Goal: Information Seeking & Learning: Learn about a topic

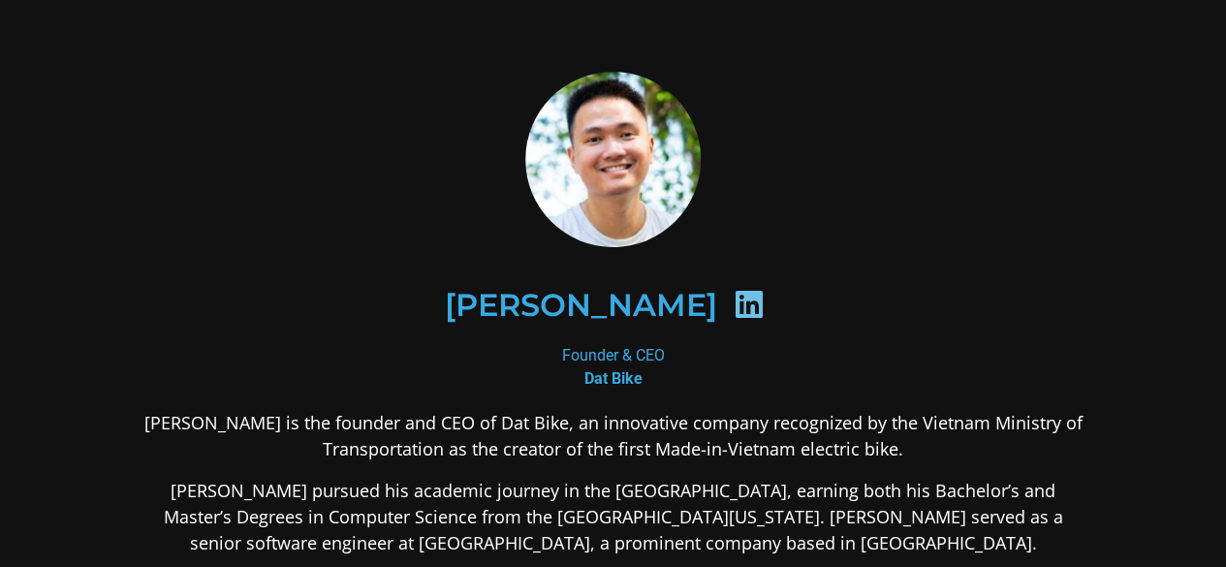
click at [734, 306] on icon at bounding box center [749, 304] width 31 height 31
click at [636, 358] on div "Founder & CEO Dat Bike" at bounding box center [613, 367] width 942 height 47
click at [611, 380] on b "Dat Bike" at bounding box center [613, 378] width 58 height 18
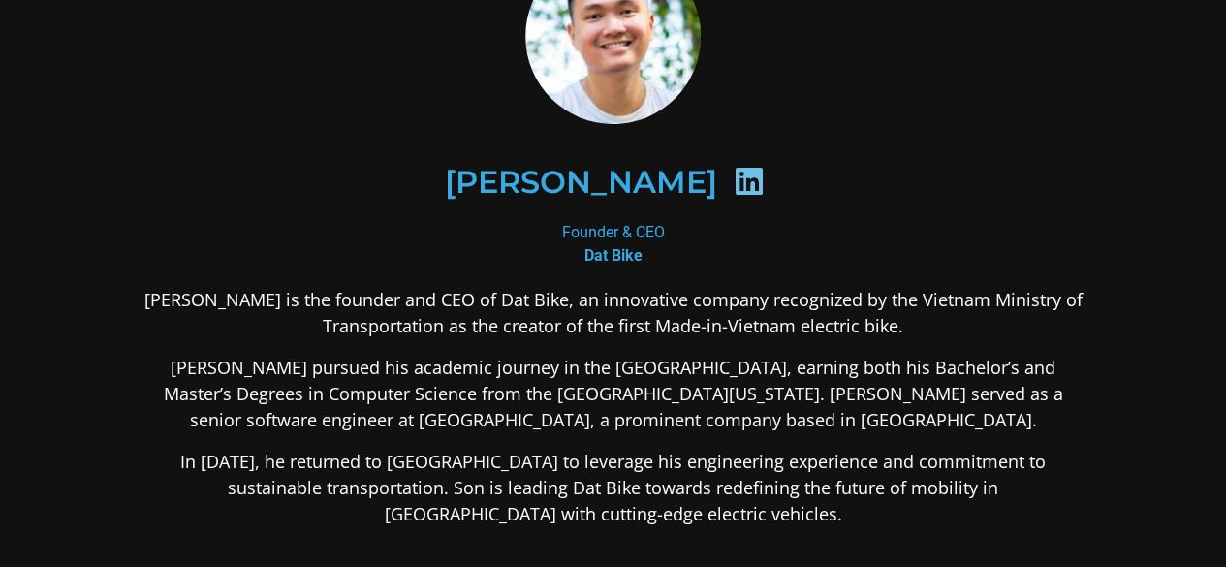
scroll to position [194, 0]
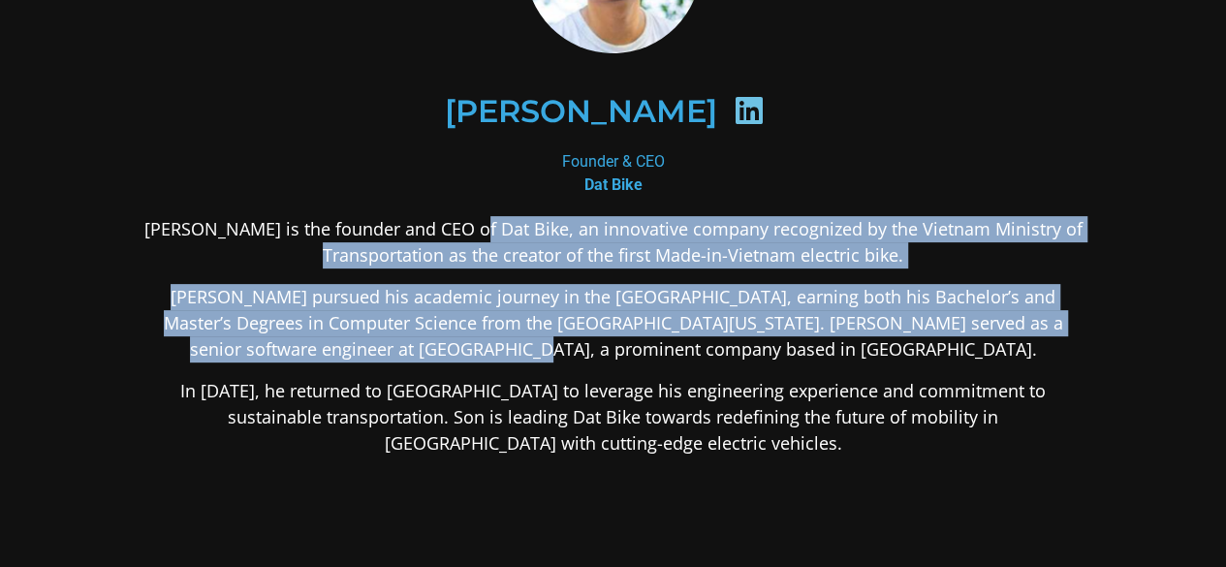
drag, startPoint x: 496, startPoint y: 220, endPoint x: 741, endPoint y: 354, distance: 279.3
click at [741, 354] on div "[PERSON_NAME] is the founder and CEO of Dat Bike, an innovative company recogni…" at bounding box center [613, 489] width 942 height 547
click at [742, 354] on p "[PERSON_NAME] pursued his academic journey in the [GEOGRAPHIC_DATA], earning bo…" at bounding box center [613, 323] width 942 height 79
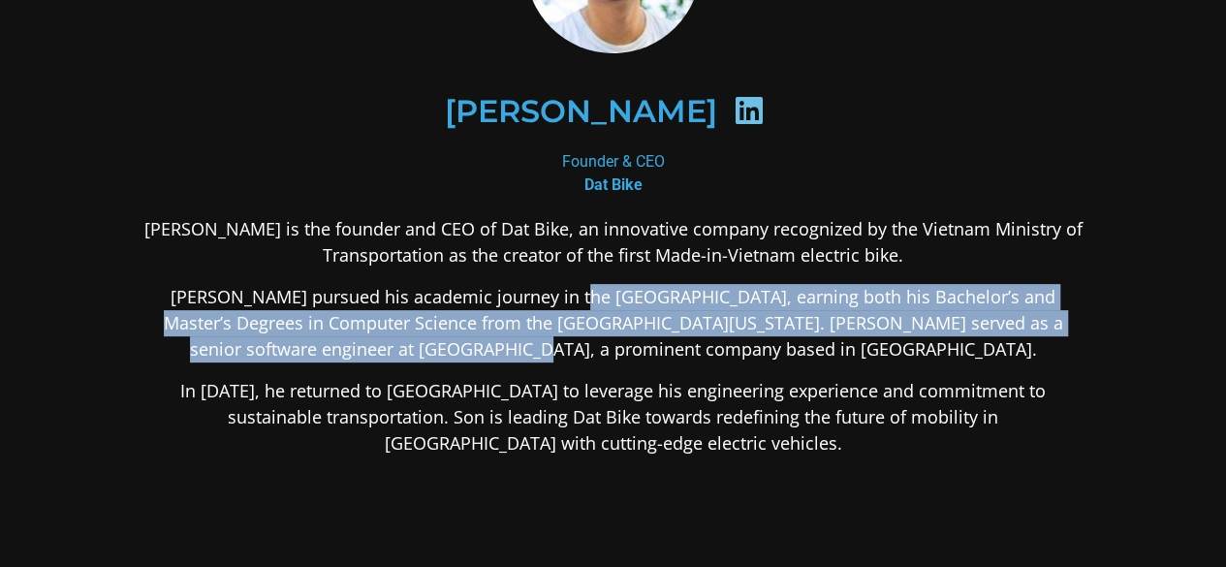
drag, startPoint x: 743, startPoint y: 362, endPoint x: 541, endPoint y: 286, distance: 216.2
click at [541, 286] on div "[PERSON_NAME] is the founder and CEO of Dat Bike, an innovative company recogni…" at bounding box center [613, 489] width 942 height 547
click at [541, 286] on p "[PERSON_NAME] pursued his academic journey in the [GEOGRAPHIC_DATA], earning bo…" at bounding box center [613, 323] width 942 height 79
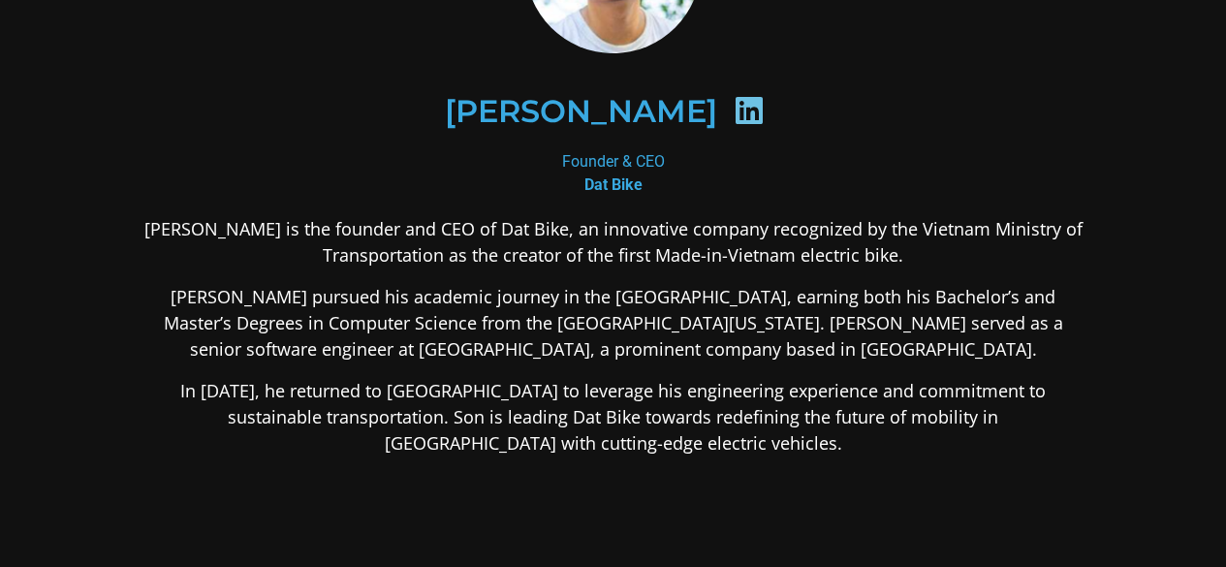
scroll to position [0, 0]
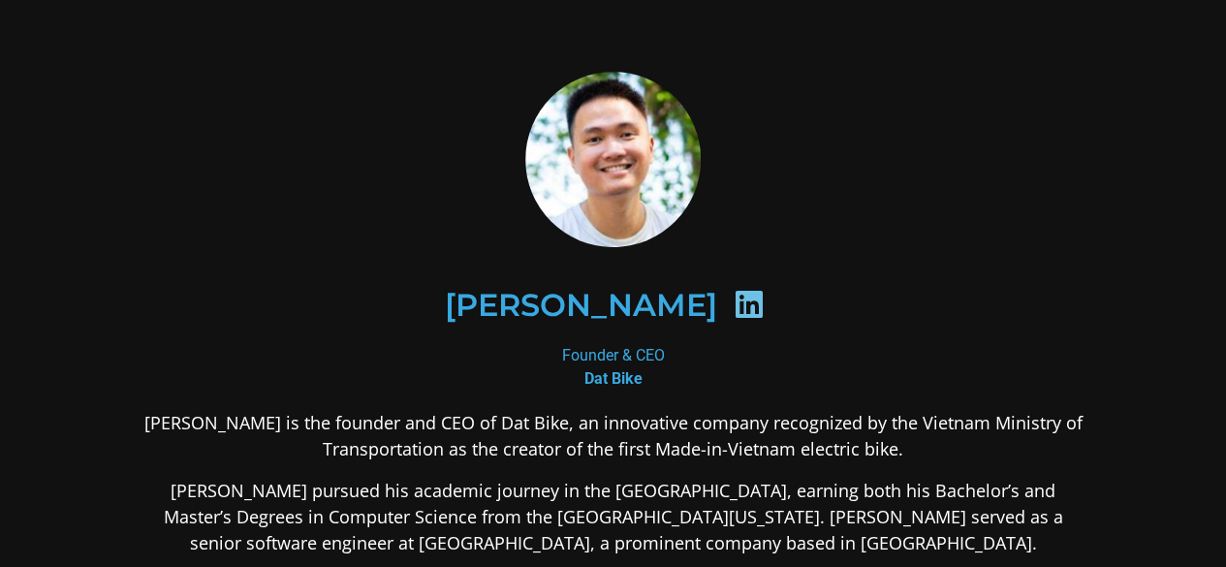
click at [734, 292] on icon at bounding box center [749, 304] width 31 height 31
drag, startPoint x: 624, startPoint y: 355, endPoint x: 607, endPoint y: 381, distance: 31.5
click at [624, 356] on div "Founder & CEO Dat Bike" at bounding box center [613, 367] width 942 height 47
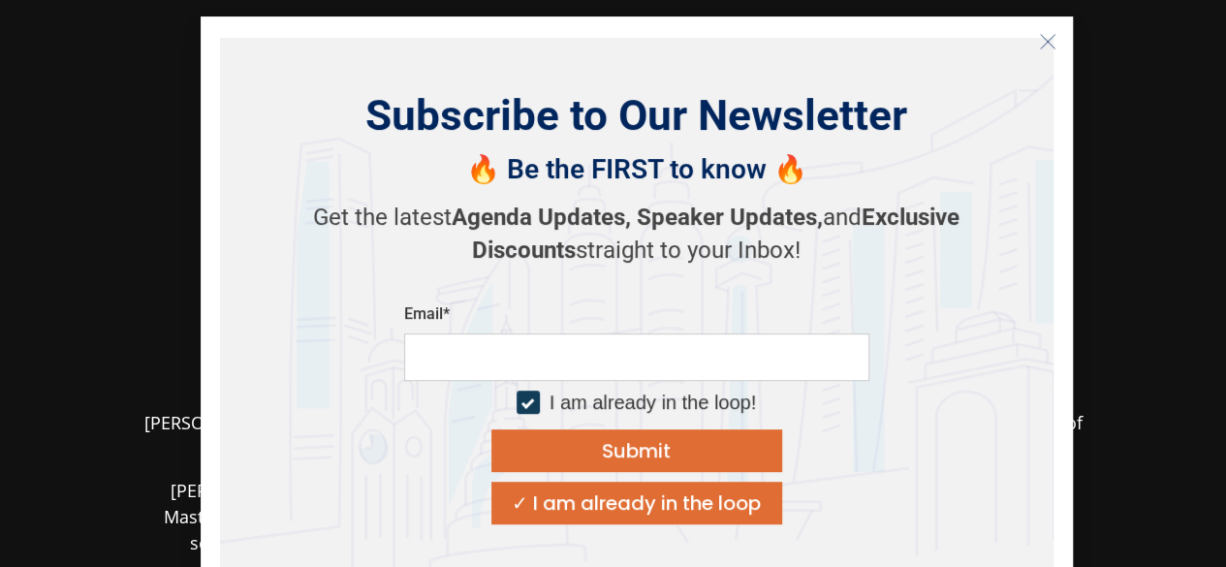
click at [607, 381] on input "email" at bounding box center [636, 356] width 465 height 47
click at [1166, 187] on section "[PERSON_NAME] Founder & CEO Dat Bike [PERSON_NAME] is the founder and CEO of Da…" at bounding box center [613, 514] width 1226 height 1028
click at [1056, 40] on button "Close" at bounding box center [1047, 41] width 31 height 31
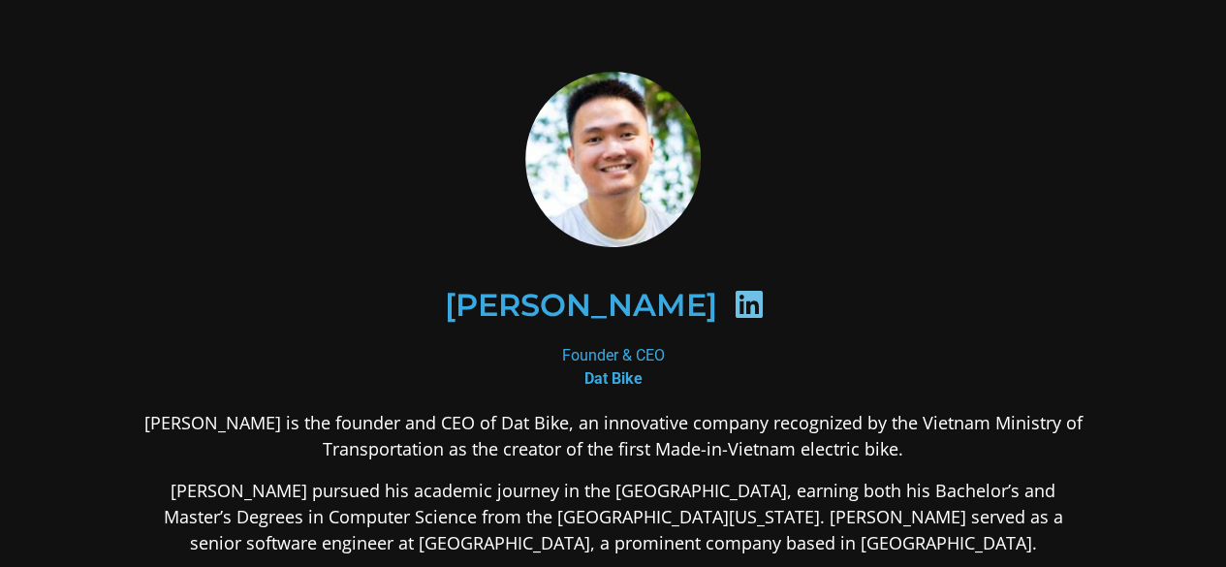
click at [734, 305] on icon at bounding box center [749, 304] width 31 height 31
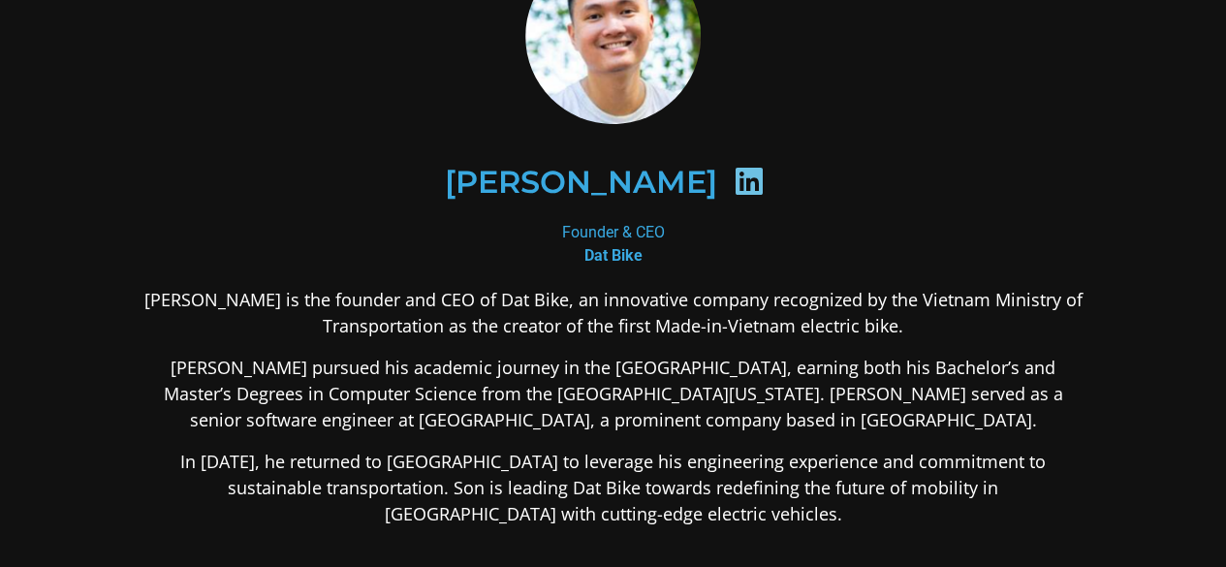
scroll to position [194, 0]
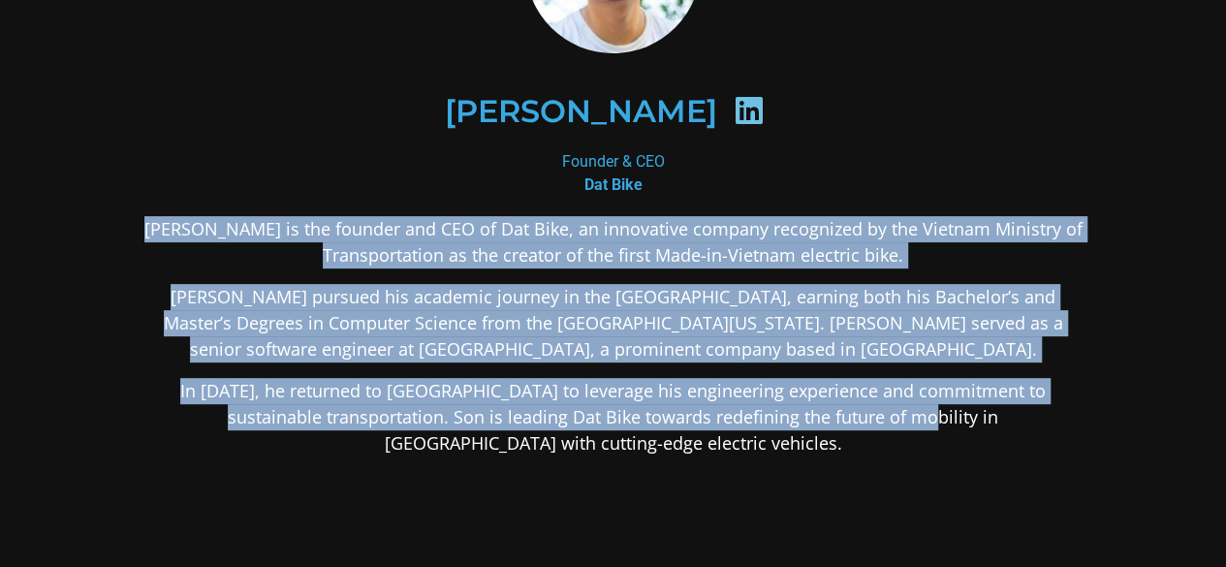
drag, startPoint x: 161, startPoint y: 222, endPoint x: 861, endPoint y: 413, distance: 725.4
click at [861, 413] on div "[PERSON_NAME] is the founder and CEO of Dat Bike, an innovative company recogni…" at bounding box center [613, 489] width 942 height 547
click at [861, 413] on p "In [DATE], he returned to [GEOGRAPHIC_DATA] to leverage his engineering experie…" at bounding box center [613, 417] width 942 height 79
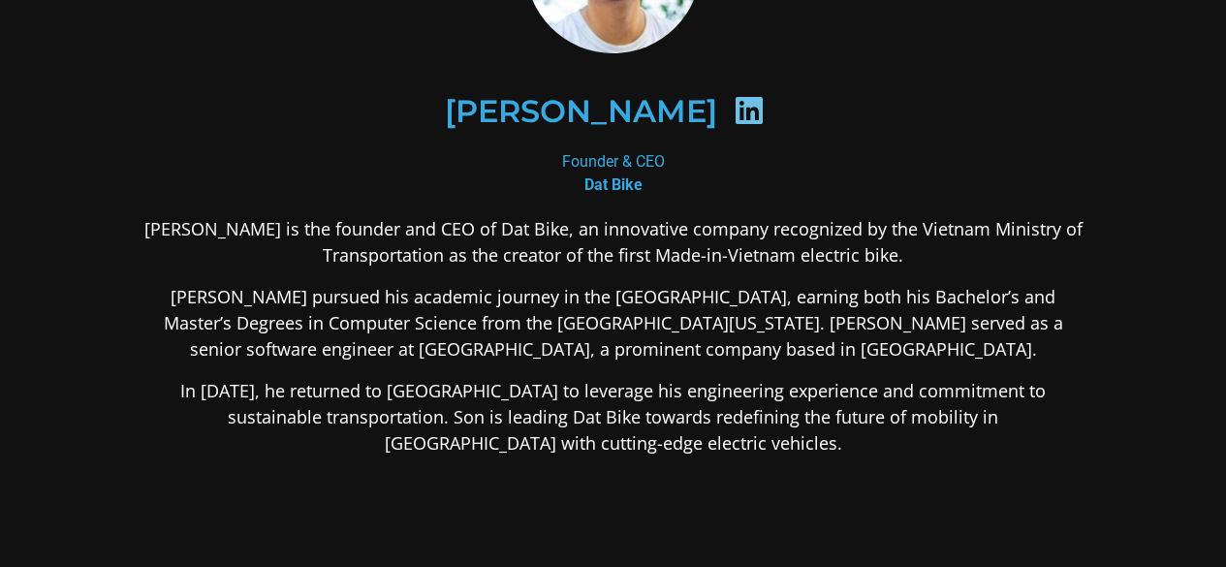
scroll to position [97, 0]
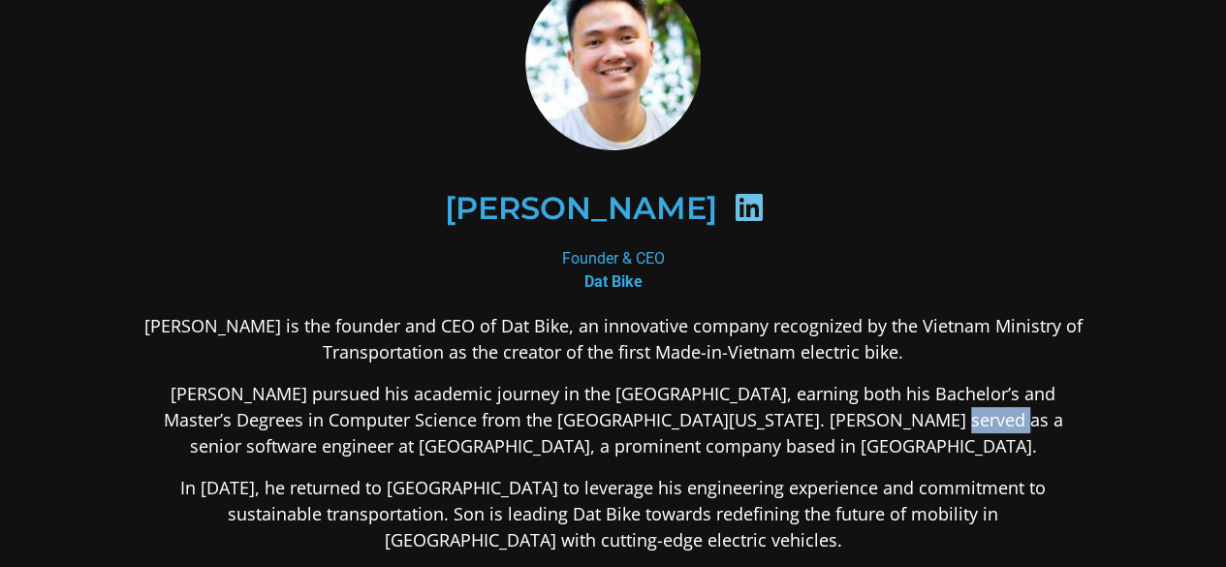
drag, startPoint x: 746, startPoint y: 420, endPoint x: 816, endPoint y: 422, distance: 69.8
click at [816, 422] on p "[PERSON_NAME] pursued his academic journey in the [GEOGRAPHIC_DATA], earning bo…" at bounding box center [613, 420] width 942 height 79
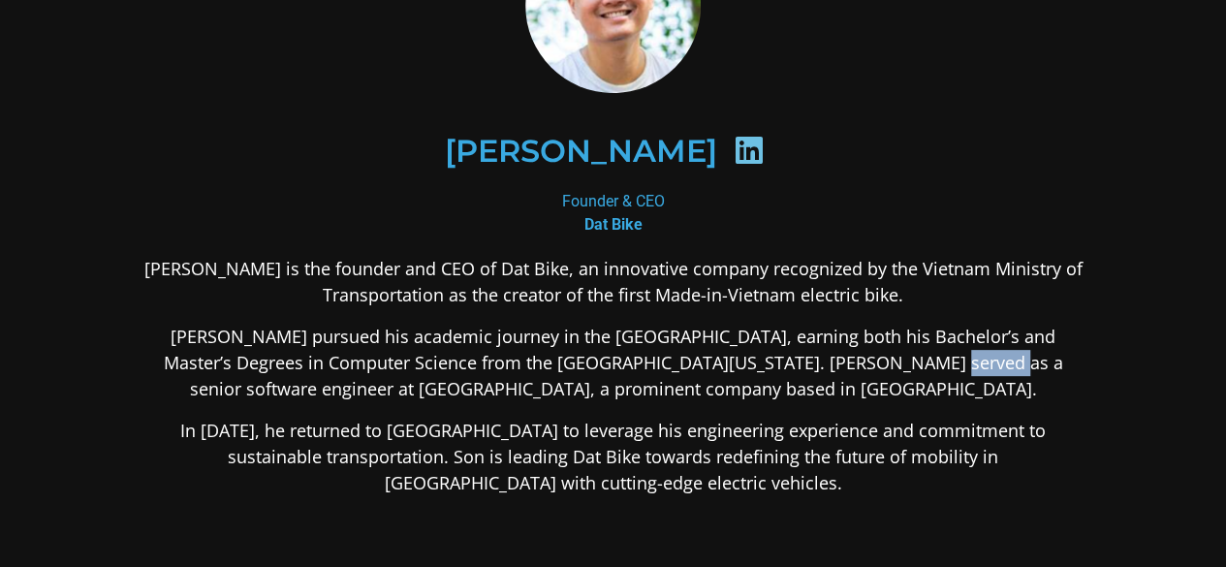
scroll to position [194, 0]
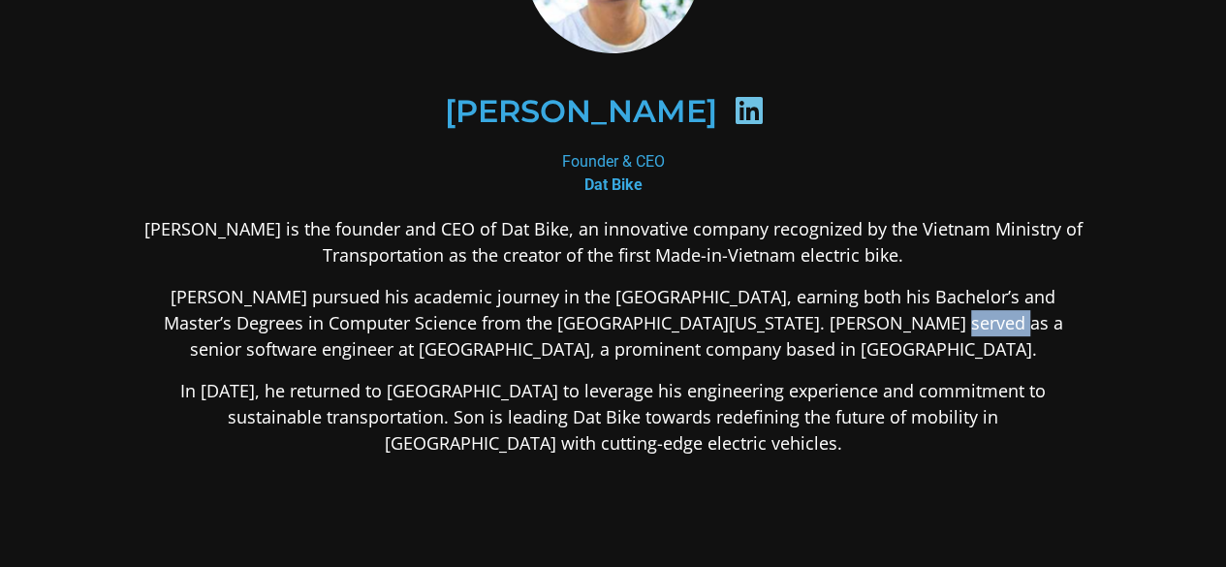
copy p "Addepar"
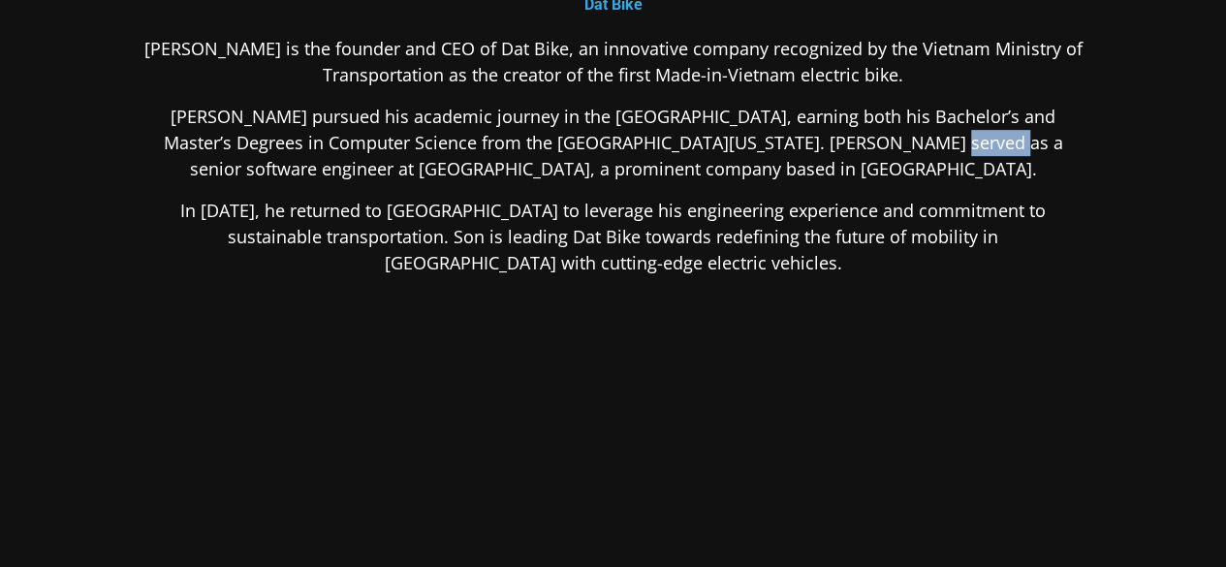
scroll to position [388, 0]
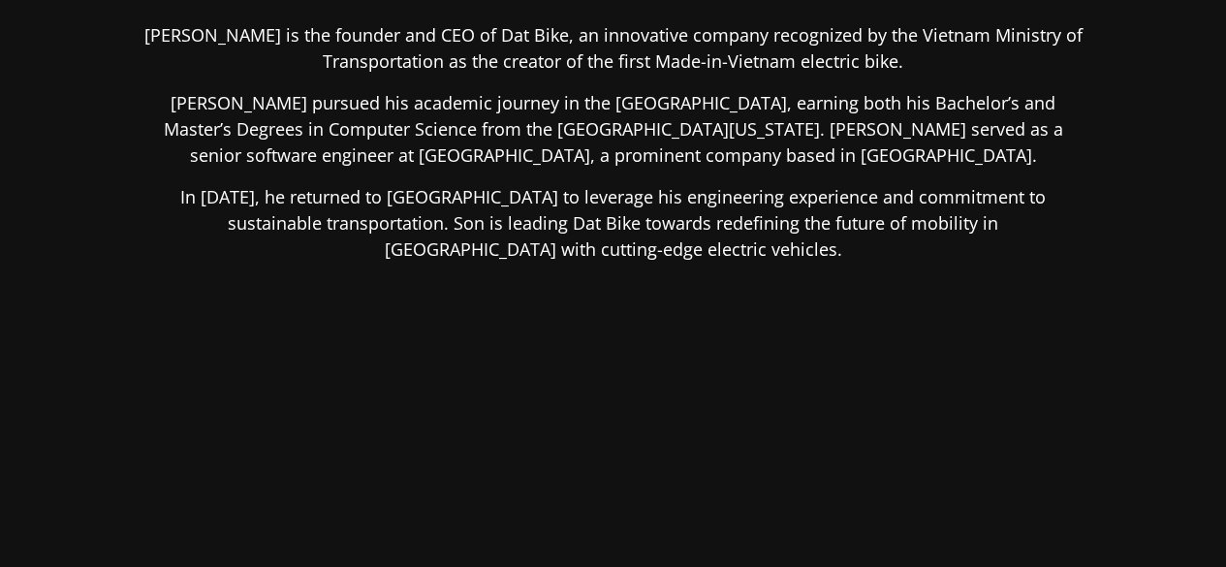
click at [717, 261] on p "In [DATE], he returned to [GEOGRAPHIC_DATA] to leverage his engineering experie…" at bounding box center [613, 223] width 942 height 79
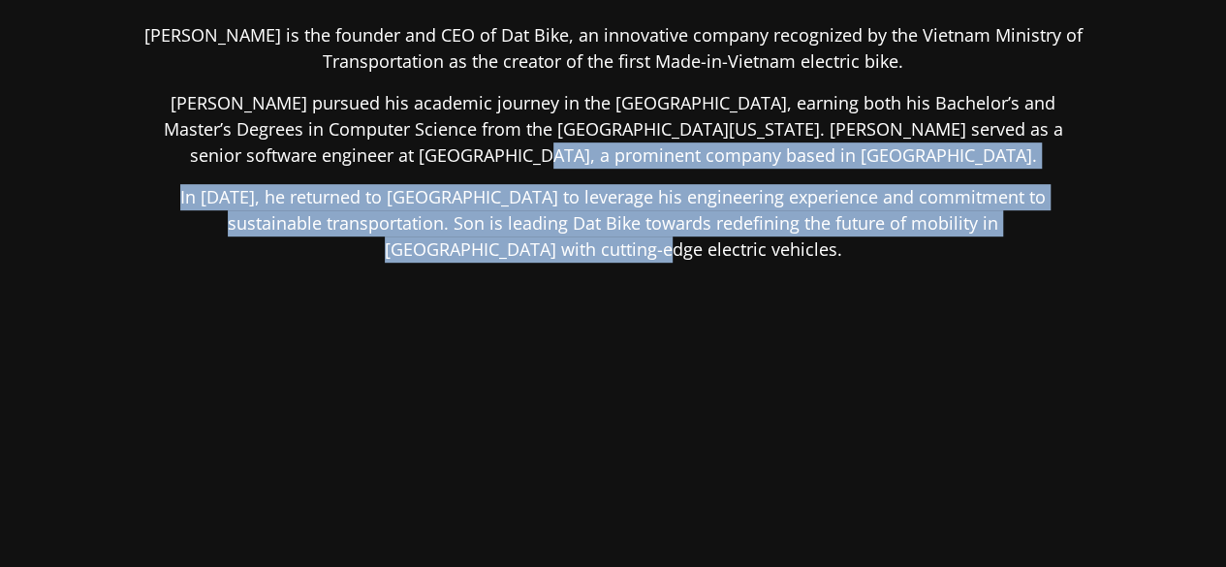
drag, startPoint x: 746, startPoint y: 146, endPoint x: 824, endPoint y: 261, distance: 138.2
click at [824, 261] on div "[PERSON_NAME] is the founder and CEO of Dat Bike, an innovative company recogni…" at bounding box center [613, 295] width 942 height 547
click at [824, 261] on p "In [DATE], he returned to [GEOGRAPHIC_DATA] to leverage his engineering experie…" at bounding box center [613, 223] width 942 height 79
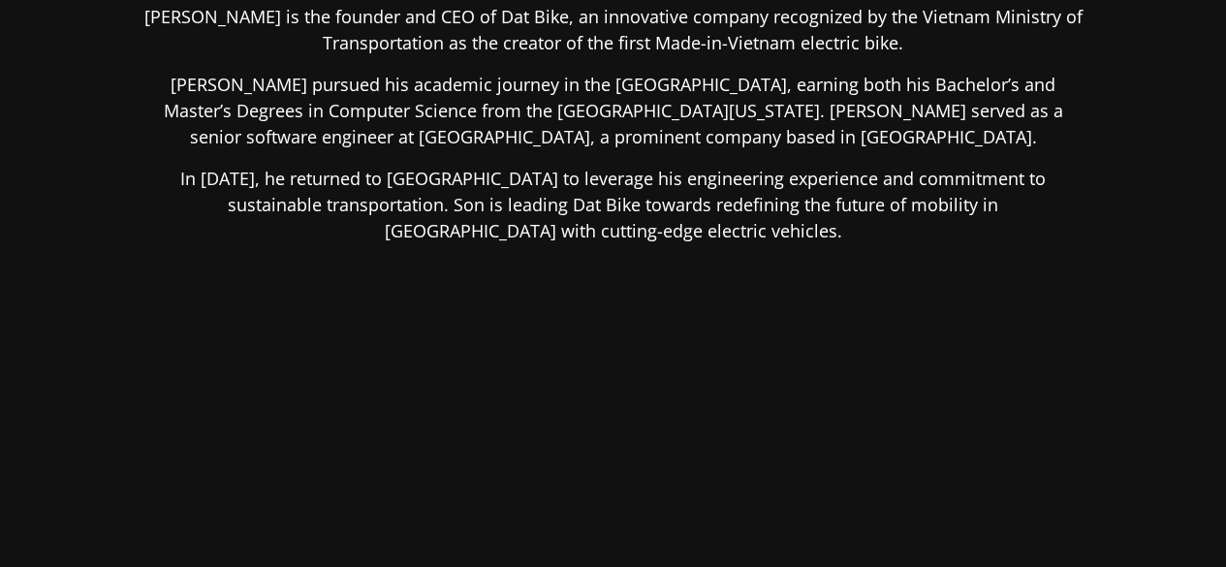
scroll to position [363, 0]
